Goal: Transaction & Acquisition: Subscribe to service/newsletter

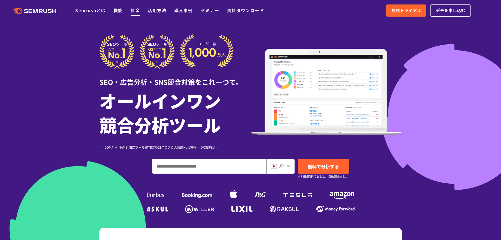
click at [137, 11] on link "料金" at bounding box center [135, 10] width 9 height 6
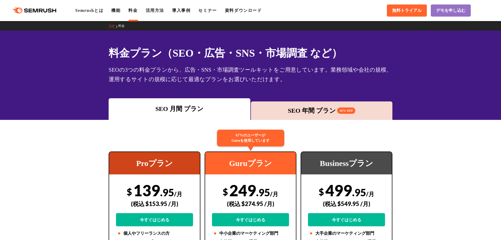
scroll to position [26, 0]
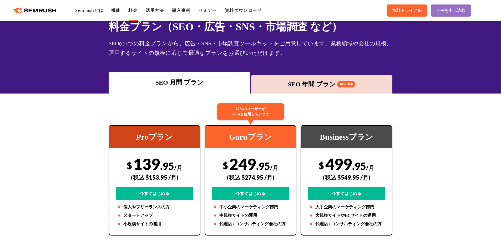
click at [308, 86] on div "SEO 年間 プラン 16% OFF" at bounding box center [322, 83] width 137 height 9
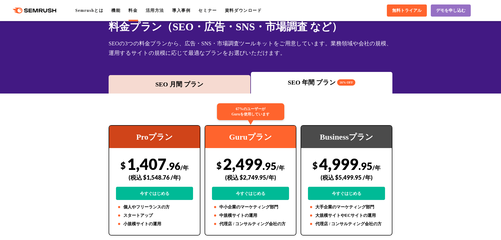
click at [212, 79] on div "SEO 月間 プラン" at bounding box center [180, 84] width 142 height 18
